Goal: Task Accomplishment & Management: Complete application form

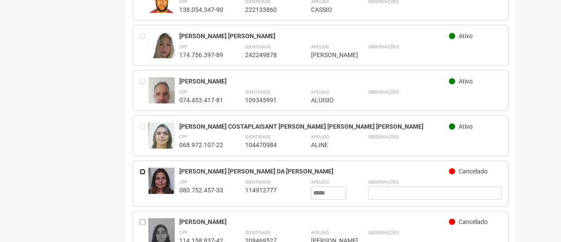
scroll to position [761, 0]
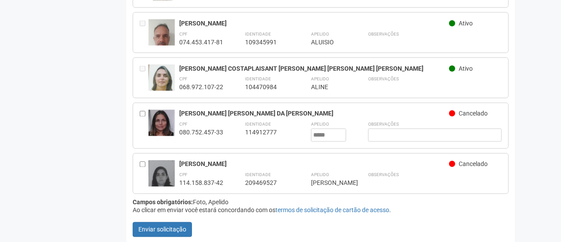
click at [234, 110] on div "[PERSON_NAME] [PERSON_NAME] DA [PERSON_NAME]" at bounding box center [314, 114] width 270 height 8
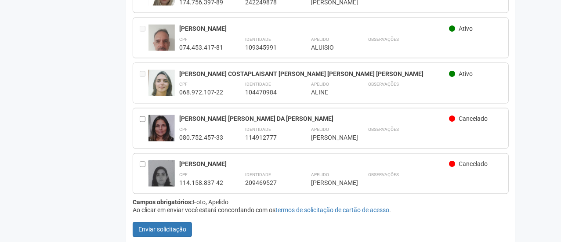
click at [164, 125] on img at bounding box center [161, 130] width 26 height 31
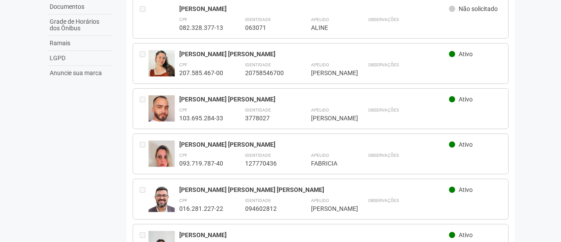
scroll to position [0, 0]
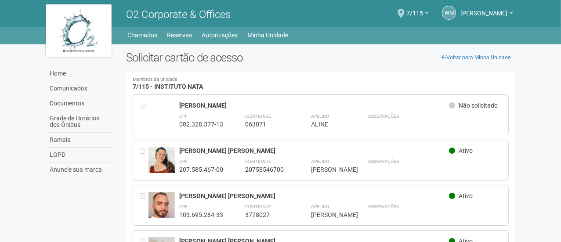
click at [188, 104] on div "[PERSON_NAME]" at bounding box center [314, 105] width 270 height 8
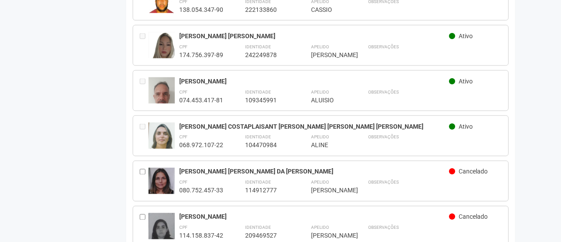
scroll to position [747, 0]
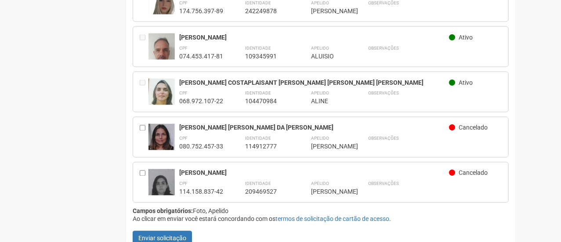
click at [476, 124] on span "Cancelado" at bounding box center [473, 127] width 29 height 7
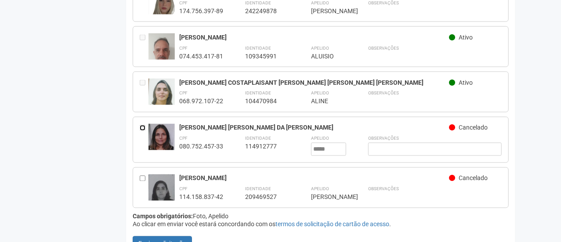
scroll to position [761, 0]
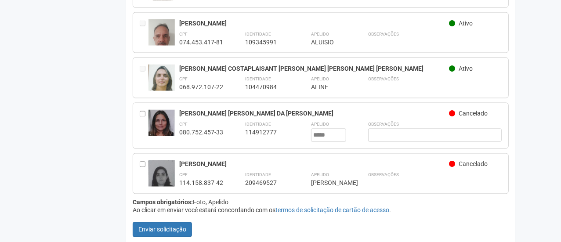
click at [167, 119] on img at bounding box center [161, 125] width 26 height 31
click at [207, 110] on div "[PERSON_NAME] [PERSON_NAME] DA [PERSON_NAME]" at bounding box center [314, 114] width 270 height 8
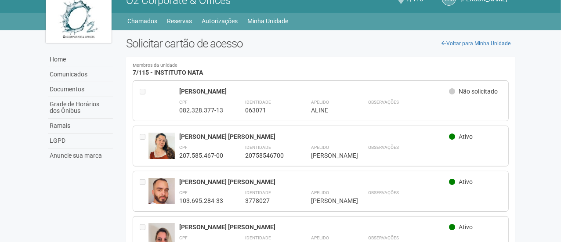
scroll to position [0, 0]
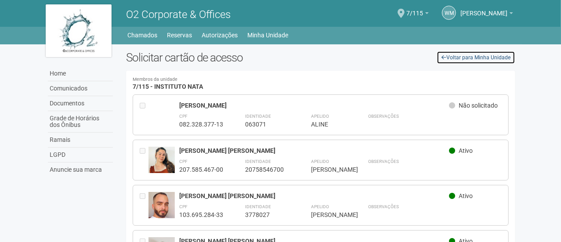
click at [475, 58] on link "Voltar para Minha Unidade" at bounding box center [476, 57] width 79 height 13
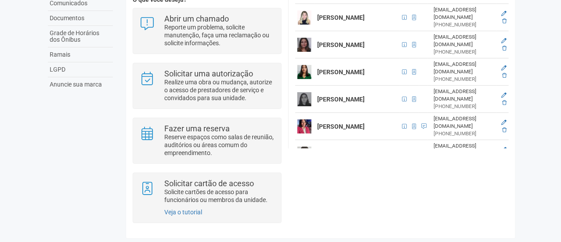
scroll to position [481, 0]
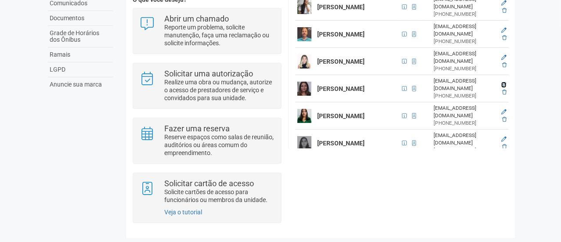
click at [504, 82] on icon at bounding box center [503, 84] width 5 height 5
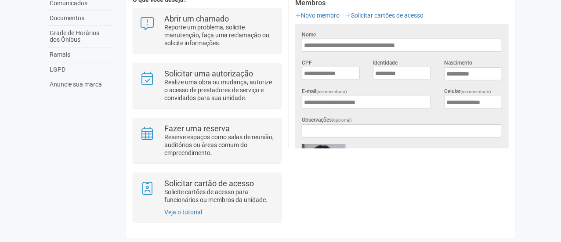
scroll to position [222, 0]
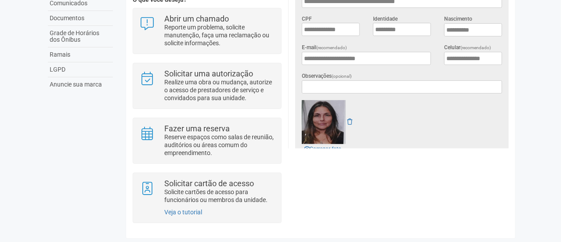
click at [324, 125] on img at bounding box center [324, 122] width 44 height 44
click at [350, 119] on icon at bounding box center [349, 122] width 5 height 6
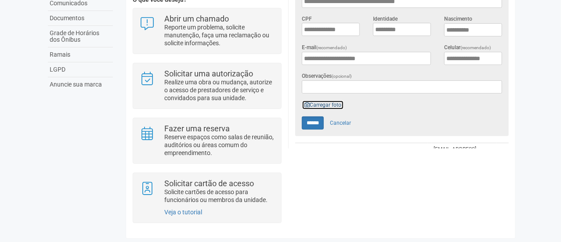
click at [322, 103] on link "Carregar foto" at bounding box center [323, 105] width 42 height 10
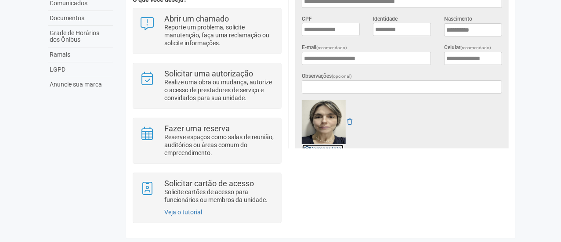
scroll to position [266, 0]
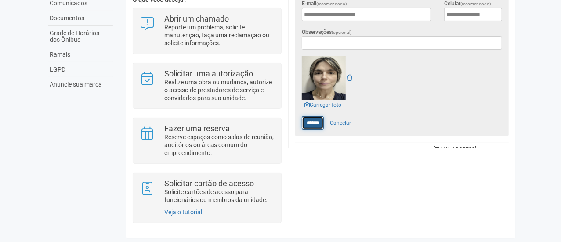
click at [318, 120] on input "******" at bounding box center [313, 122] width 22 height 13
type input "******"
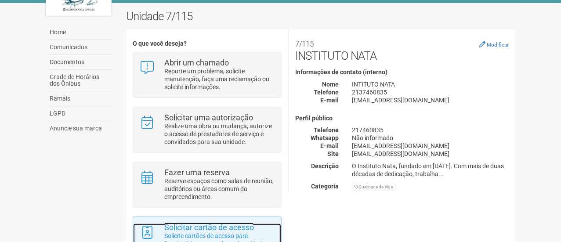
click at [235, 235] on p "Solicite cartões de acesso para funcionários ou membros da unidade." at bounding box center [219, 240] width 110 height 16
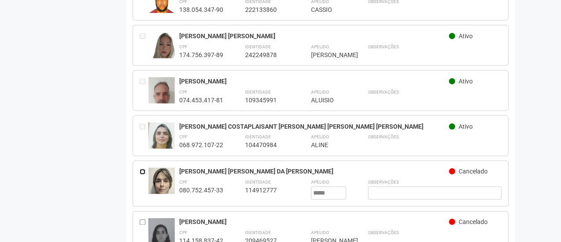
scroll to position [761, 0]
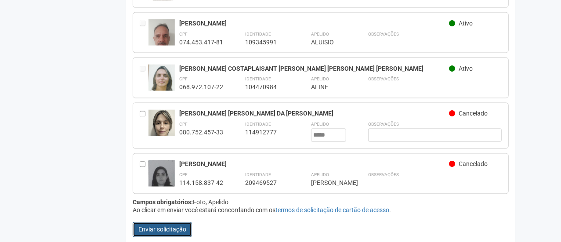
click at [150, 227] on button "Enviar solicitação" at bounding box center [162, 229] width 59 height 15
